Goal: Check status: Check status

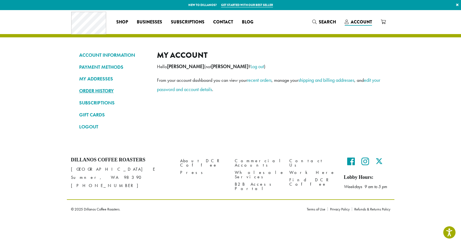
click at [100, 89] on link "ORDER HISTORY" at bounding box center [114, 90] width 70 height 9
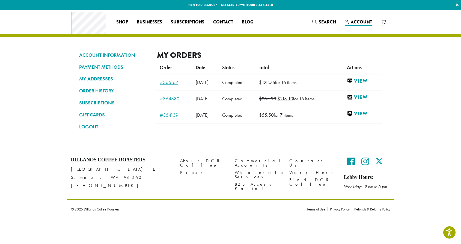
click at [169, 83] on link "#366167" at bounding box center [175, 82] width 31 height 5
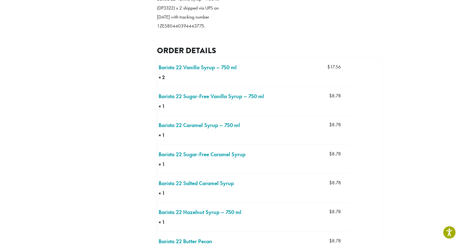
scroll to position [222, 0]
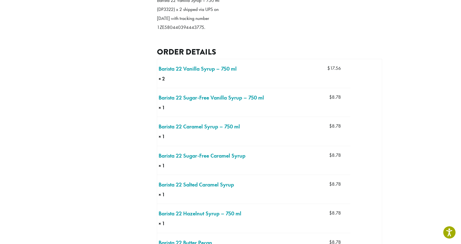
drag, startPoint x: 204, startPoint y: 44, endPoint x: 159, endPoint y: 44, distance: 44.5
drag, startPoint x: 158, startPoint y: 44, endPoint x: 203, endPoint y: 44, distance: 45.6
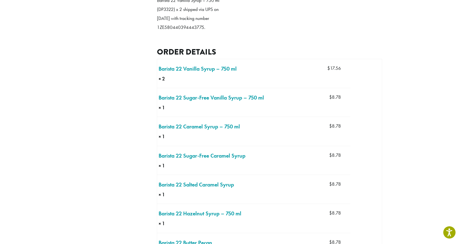
copy p "1ZE580440394443775"
click at [271, 57] on h2 "Order details" at bounding box center [269, 52] width 225 height 10
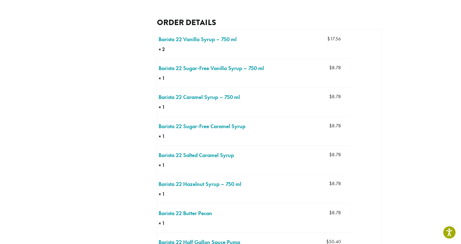
scroll to position [251, 0]
